Goal: Task Accomplishment & Management: Manage account settings

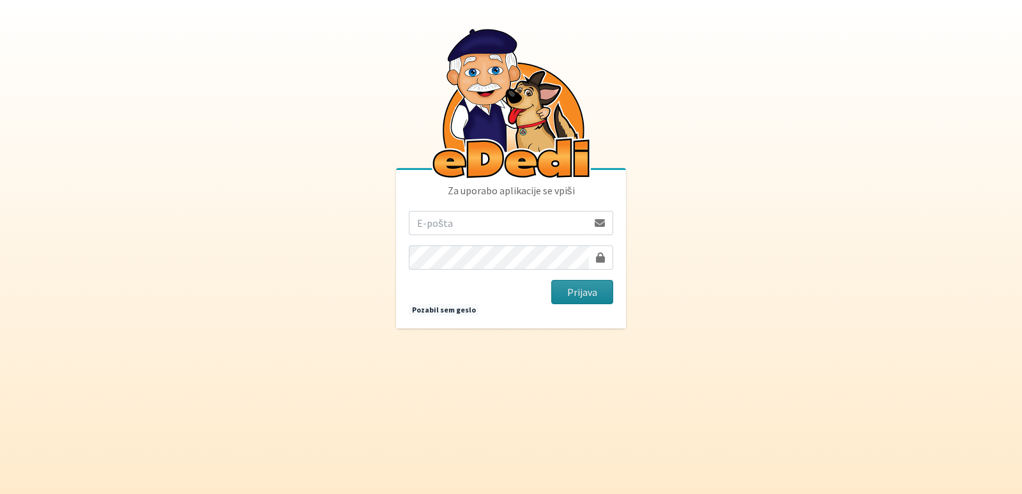
type input "[EMAIL_ADDRESS][PERSON_NAME][DOMAIN_NAME]"
click at [570, 285] on button "Prijava" at bounding box center [582, 292] width 62 height 24
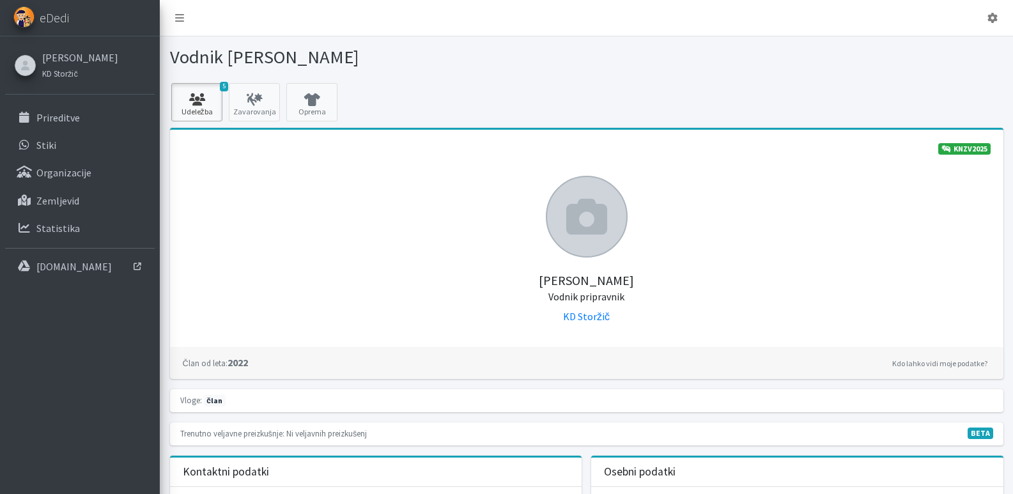
click at [194, 108] on link "5 Udeležba" at bounding box center [196, 102] width 51 height 38
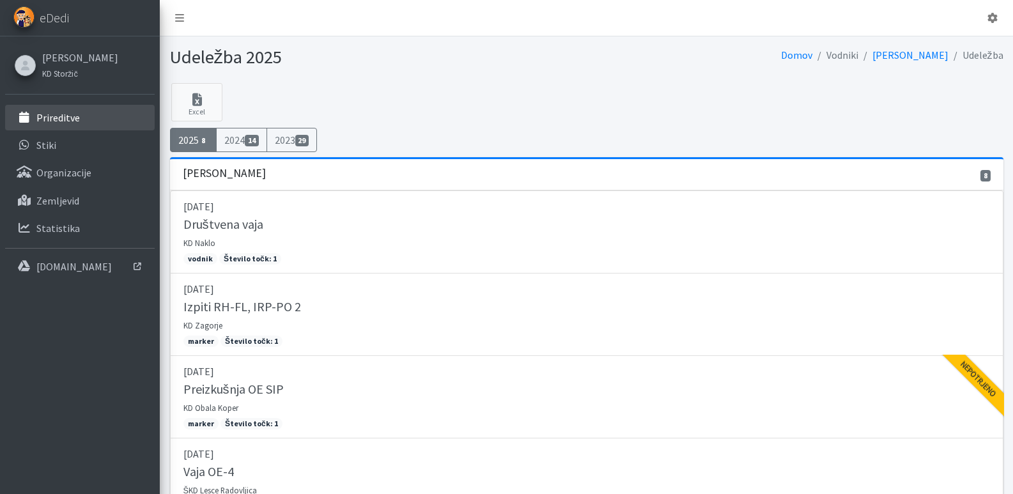
click at [54, 121] on p "Prireditve" at bounding box center [57, 117] width 43 height 13
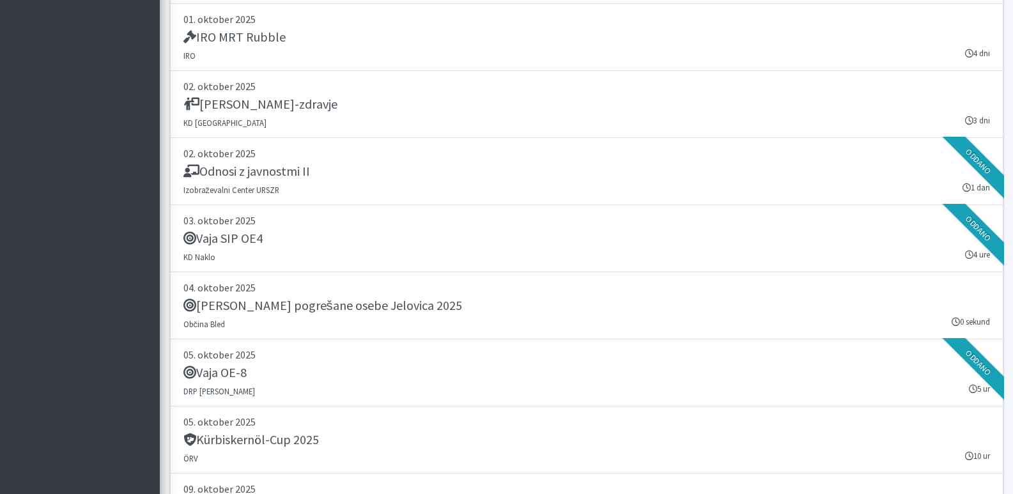
scroll to position [2428, 0]
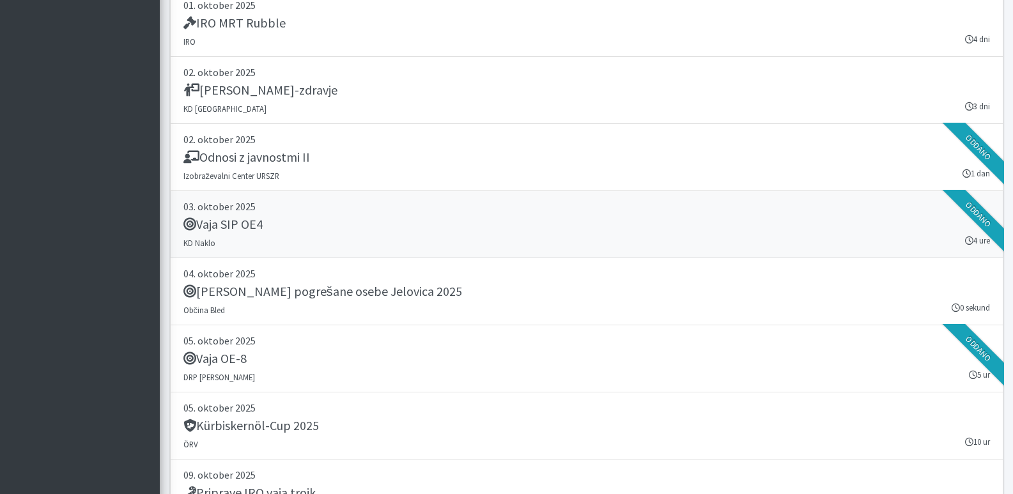
click at [226, 227] on h5 "Vaja SIP OE4" at bounding box center [222, 224] width 79 height 15
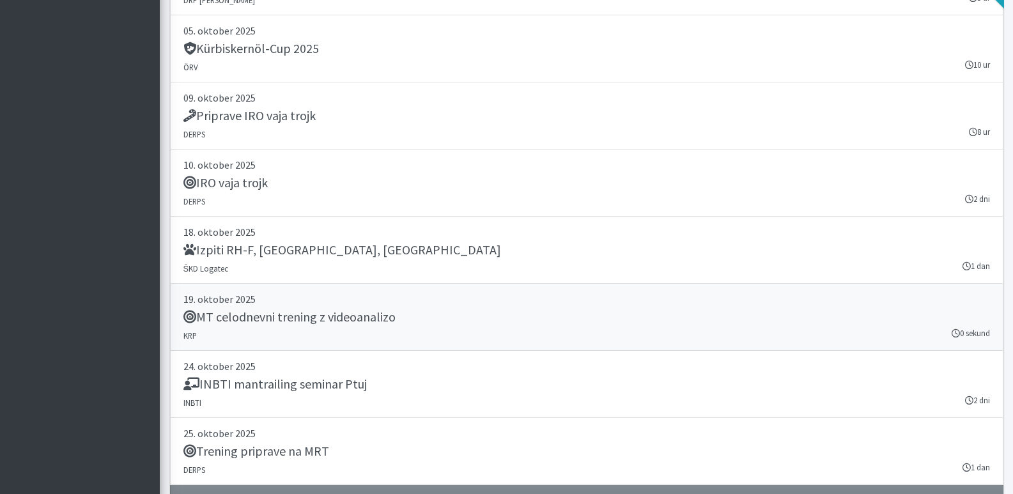
scroll to position [2875, 0]
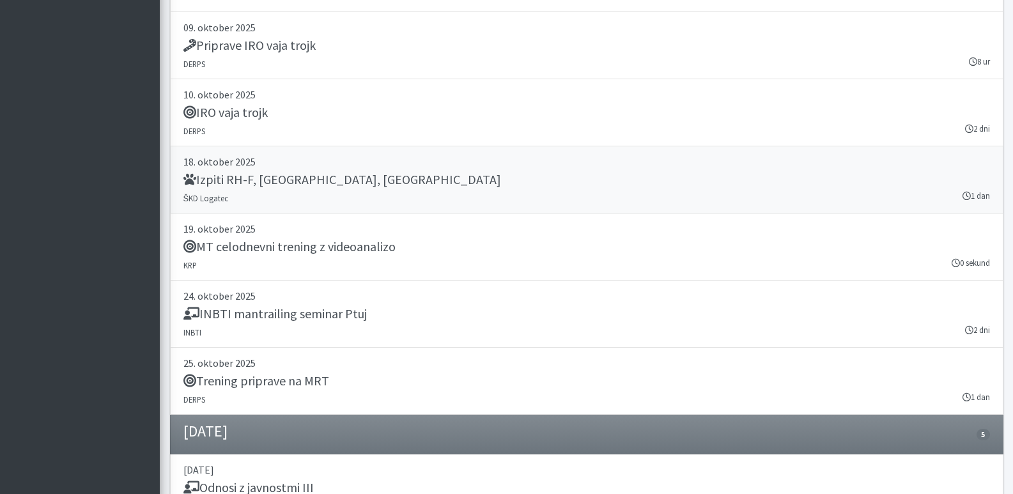
click at [243, 180] on h5 "Izpiti RH-F, FL, MT" at bounding box center [342, 179] width 318 height 15
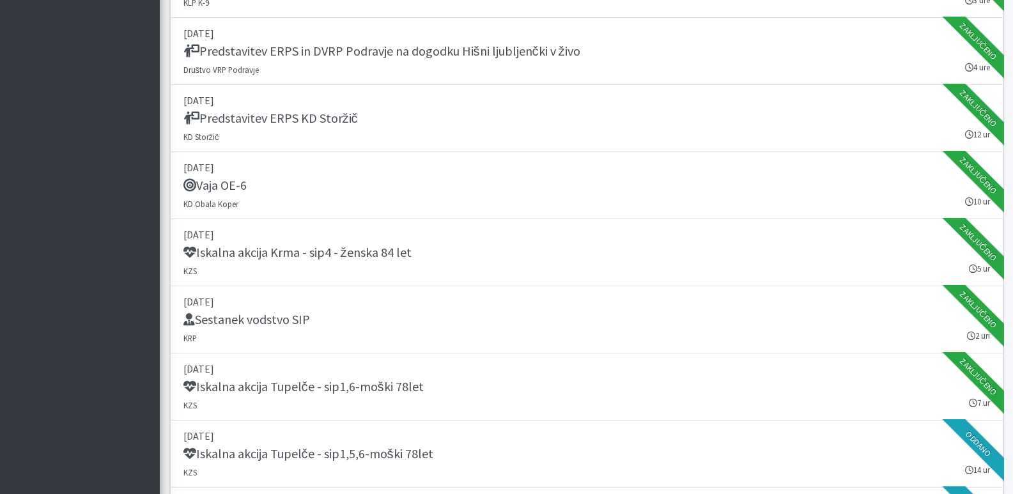
scroll to position [0, 0]
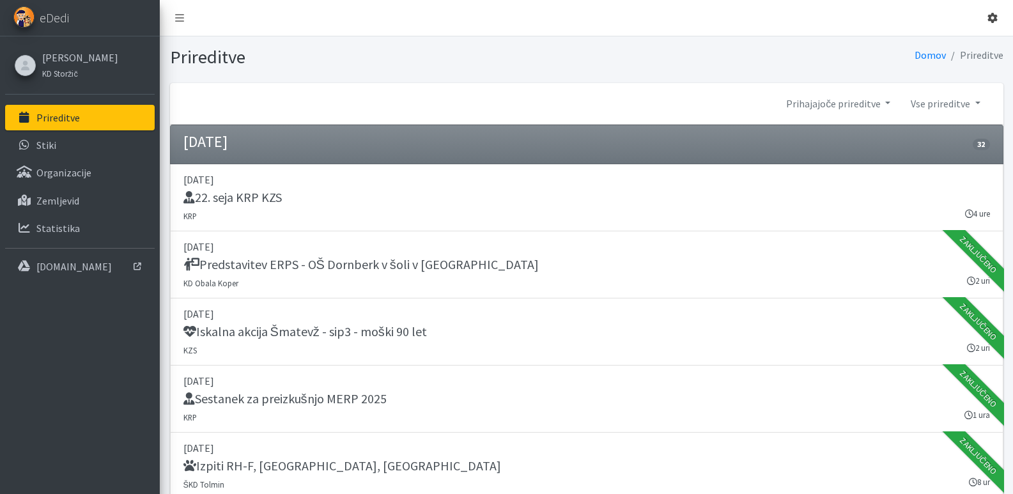
click at [991, 17] on icon at bounding box center [992, 18] width 10 height 10
click at [955, 47] on link "Odjavi se" at bounding box center [956, 48] width 101 height 20
